Goal: Subscribe to service/newsletter

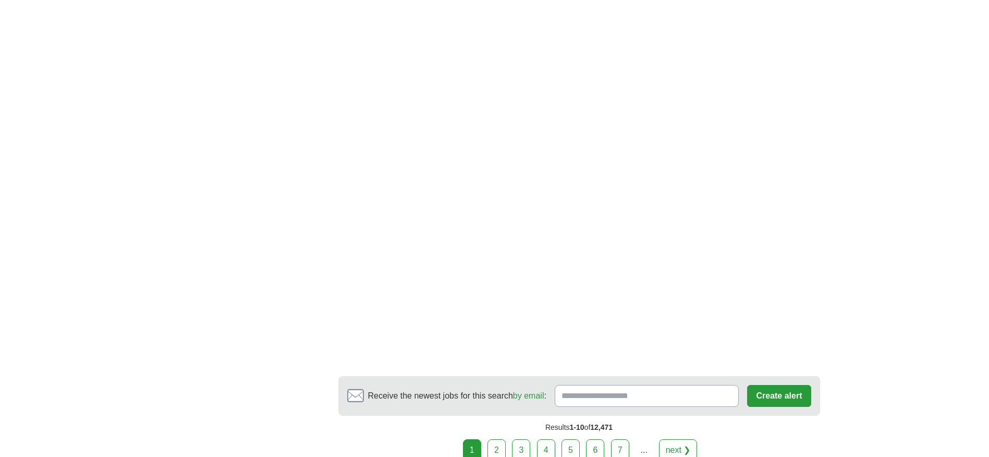
scroll to position [1825, 0]
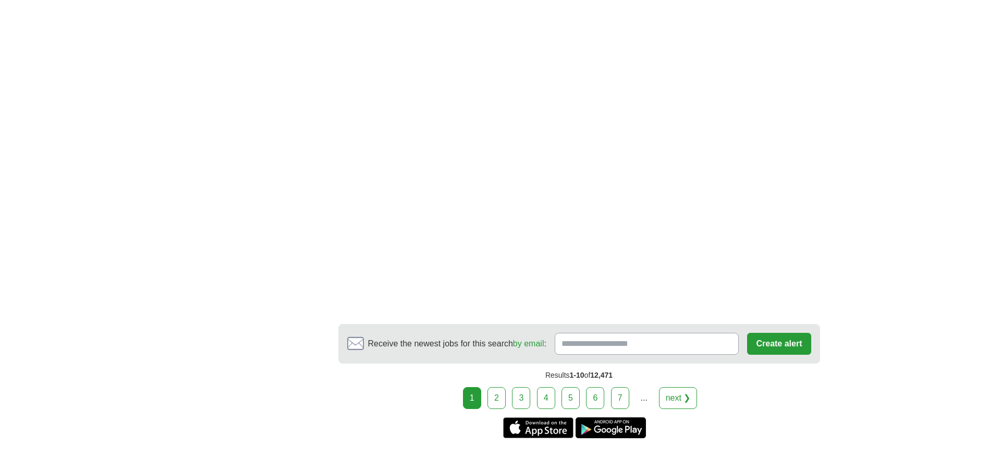
click at [496, 399] on link "2" at bounding box center [496, 398] width 18 height 22
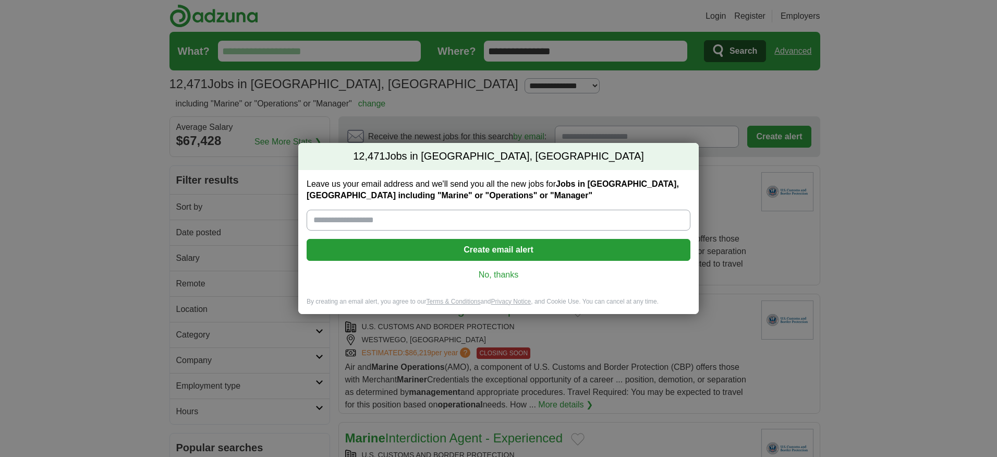
click at [508, 271] on link "No, thanks" at bounding box center [498, 274] width 367 height 11
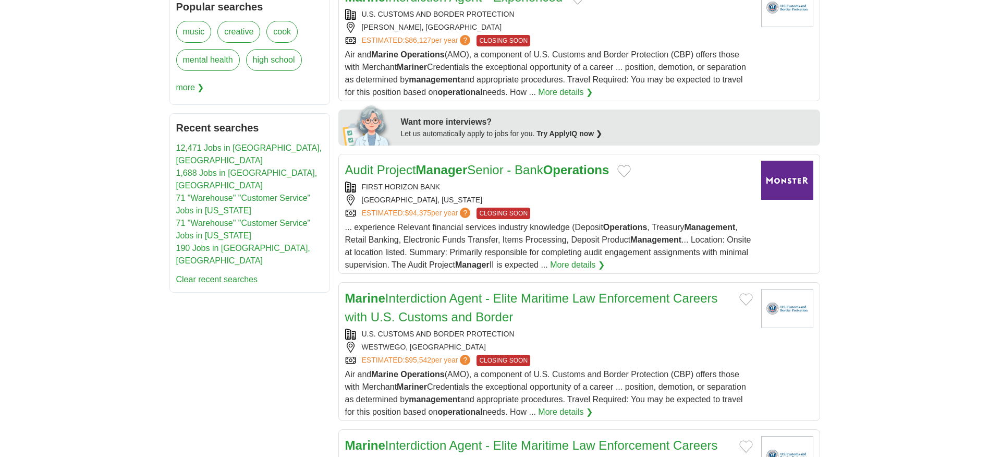
scroll to position [469, 0]
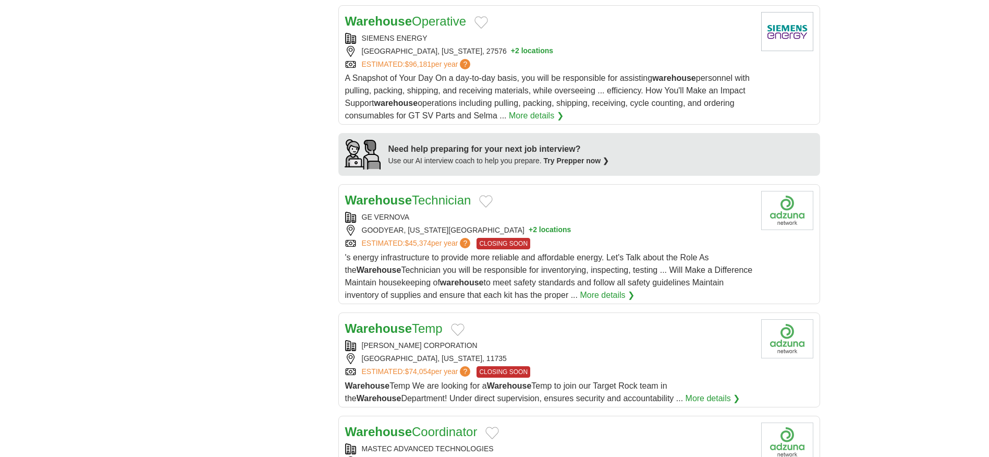
scroll to position [938, 0]
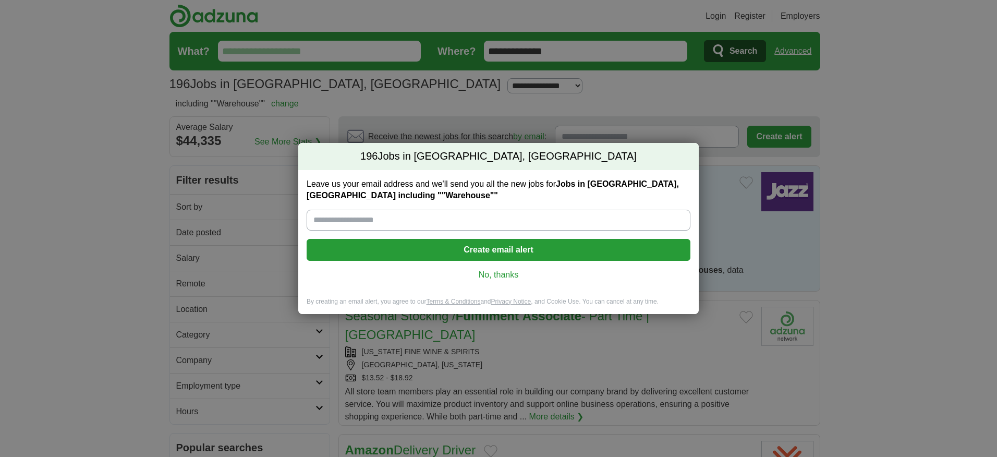
click at [338, 216] on input "Leave us your email address and we'll send you all the new jobs for Jobs in Laf…" at bounding box center [499, 220] width 384 height 21
type input "**********"
click at [518, 249] on button "Create email alert" at bounding box center [499, 250] width 384 height 22
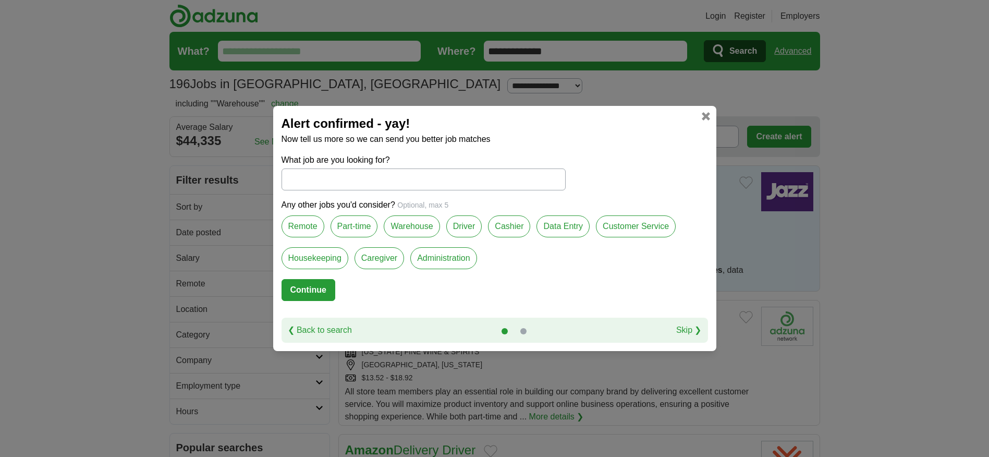
click at [409, 229] on label "Warehouse" at bounding box center [412, 226] width 56 height 22
click at [321, 285] on button "Continue" at bounding box center [309, 290] width 54 height 22
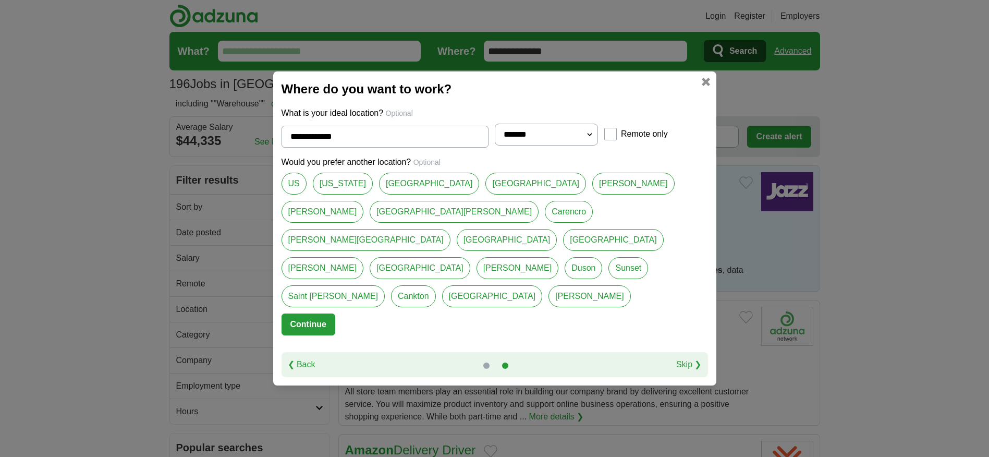
click at [410, 194] on link "Lafayette Parish" at bounding box center [429, 184] width 101 height 22
type input "**********"
click at [303, 313] on button "Continue" at bounding box center [309, 324] width 54 height 22
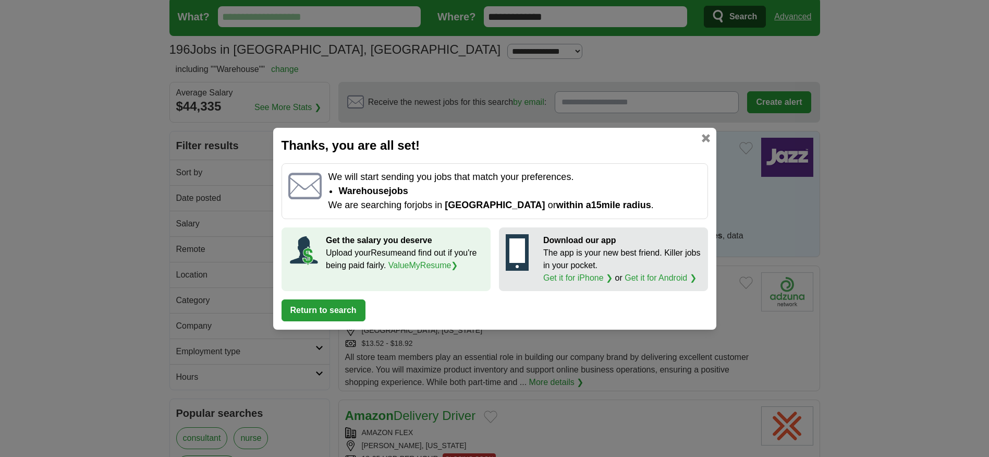
scroll to position [52, 0]
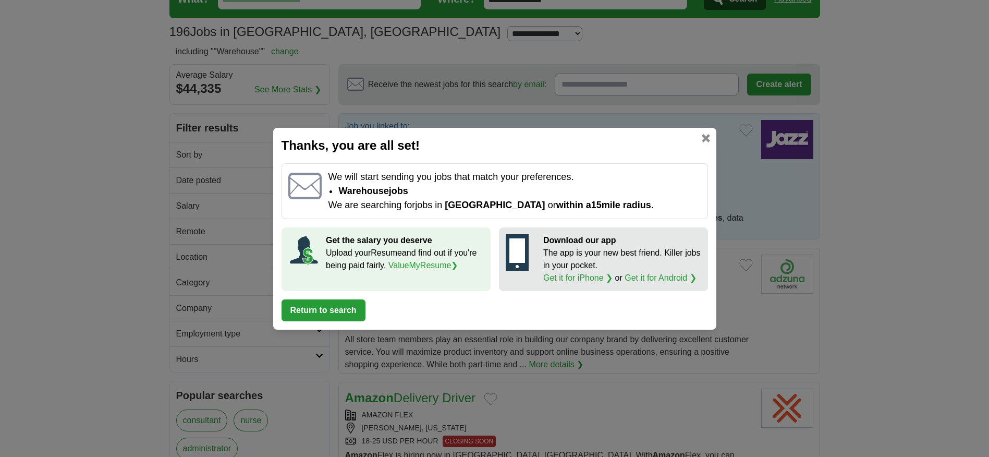
click at [704, 135] on link at bounding box center [706, 138] width 8 height 8
